Goal: Find specific page/section: Find specific page/section

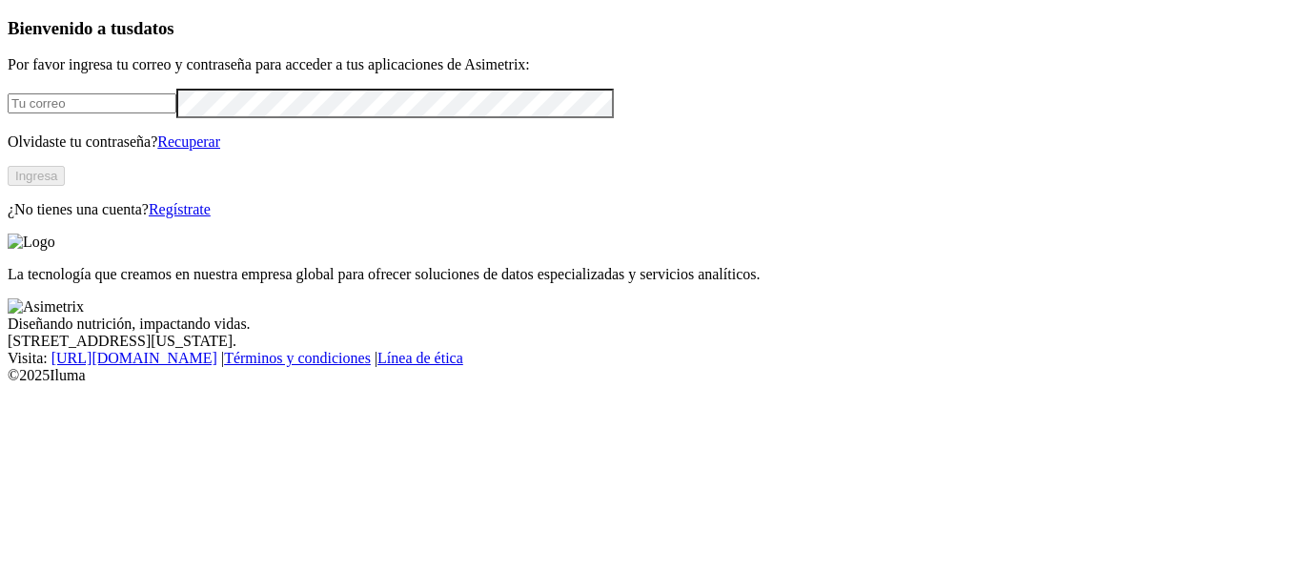
type input "[EMAIL_ADDRESS][DOMAIN_NAME]"
click at [65, 186] on button "Ingresa" at bounding box center [36, 176] width 57 height 20
